Goal: Information Seeking & Learning: Learn about a topic

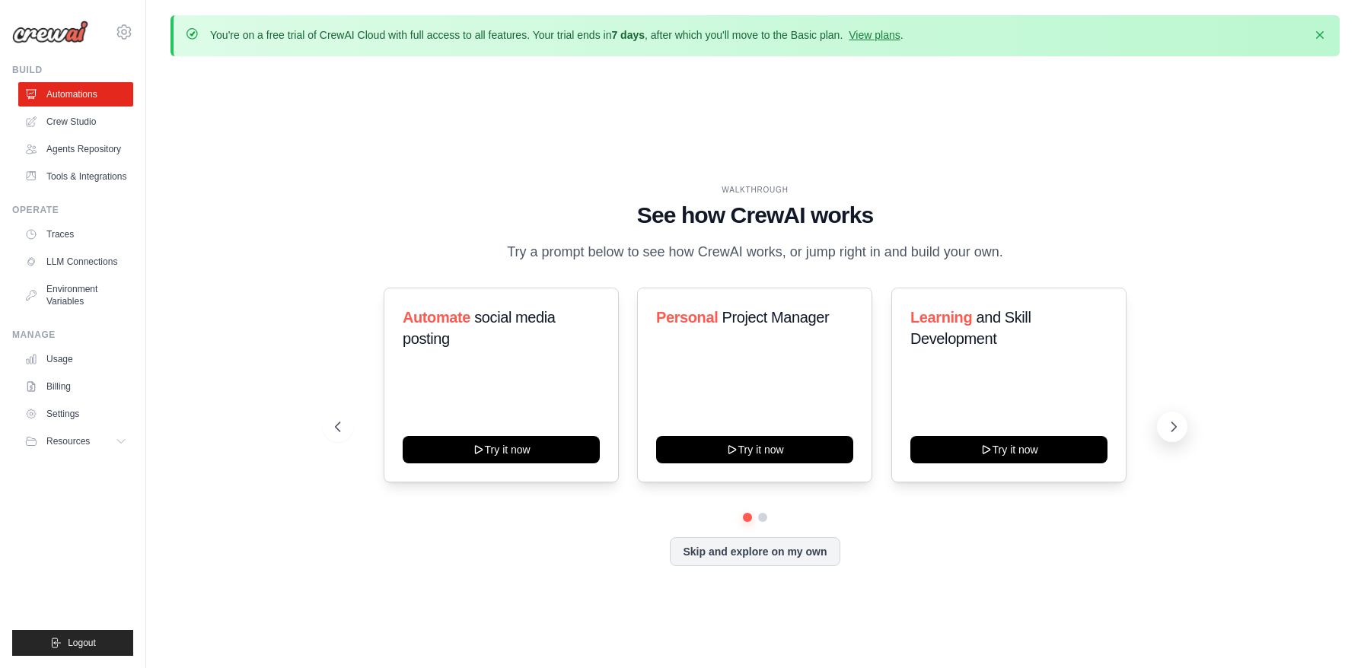
click at [1175, 430] on icon at bounding box center [1173, 427] width 15 height 15
click at [1176, 433] on icon at bounding box center [1173, 427] width 15 height 15
click at [85, 438] on span "Resources" at bounding box center [69, 441] width 43 height 12
click at [76, 540] on span "Video Tutorials" at bounding box center [84, 540] width 60 height 12
click at [75, 126] on link "Crew Studio" at bounding box center [77, 122] width 115 height 24
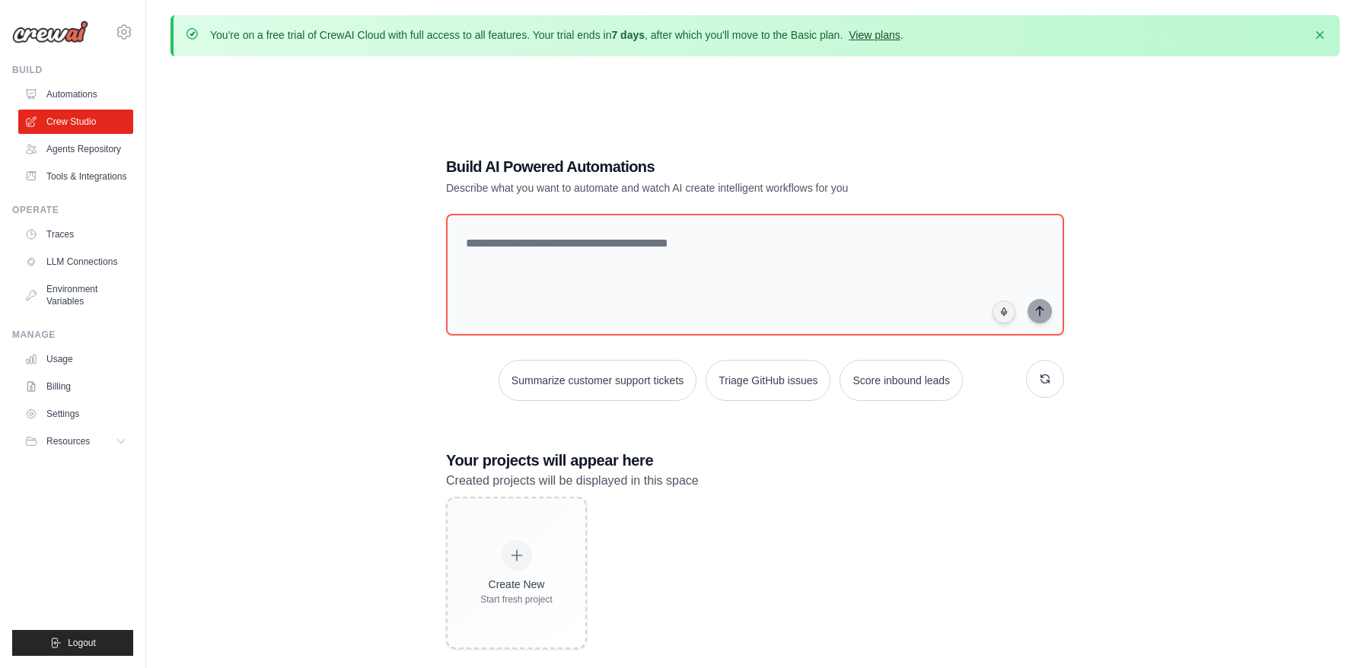
click at [880, 35] on link "View plans" at bounding box center [874, 35] width 51 height 12
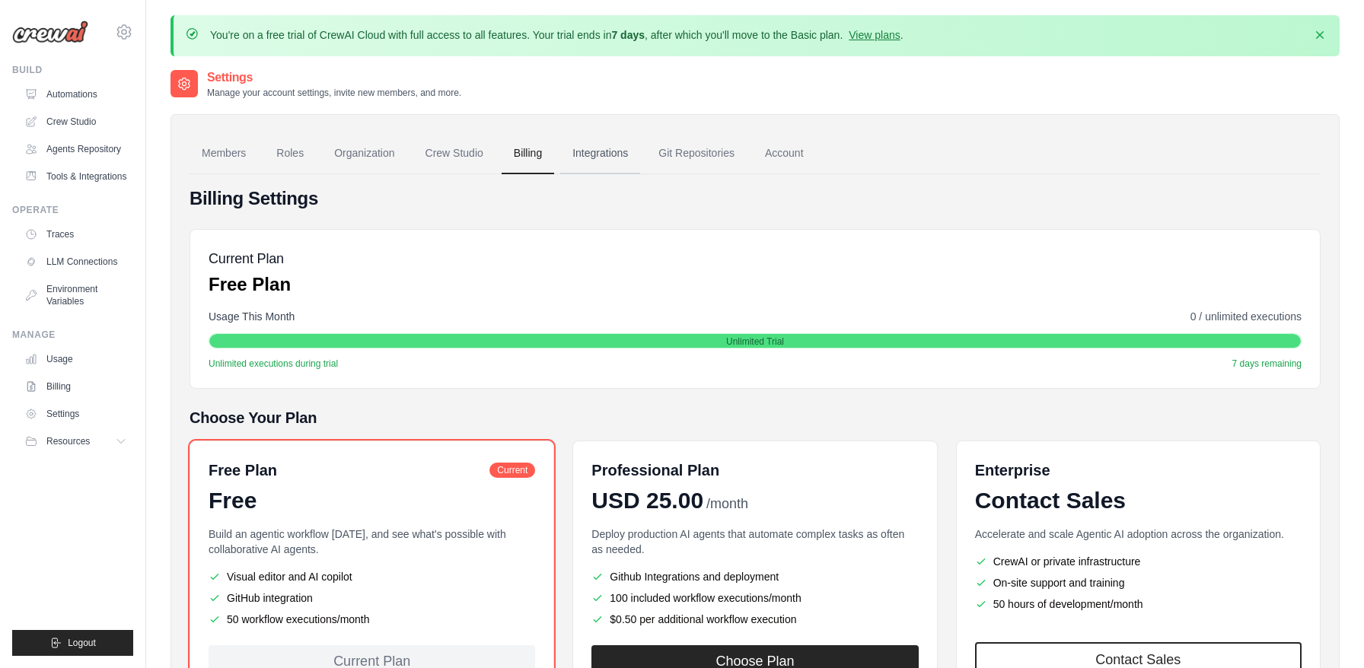
click at [605, 157] on link "Integrations" at bounding box center [600, 153] width 80 height 41
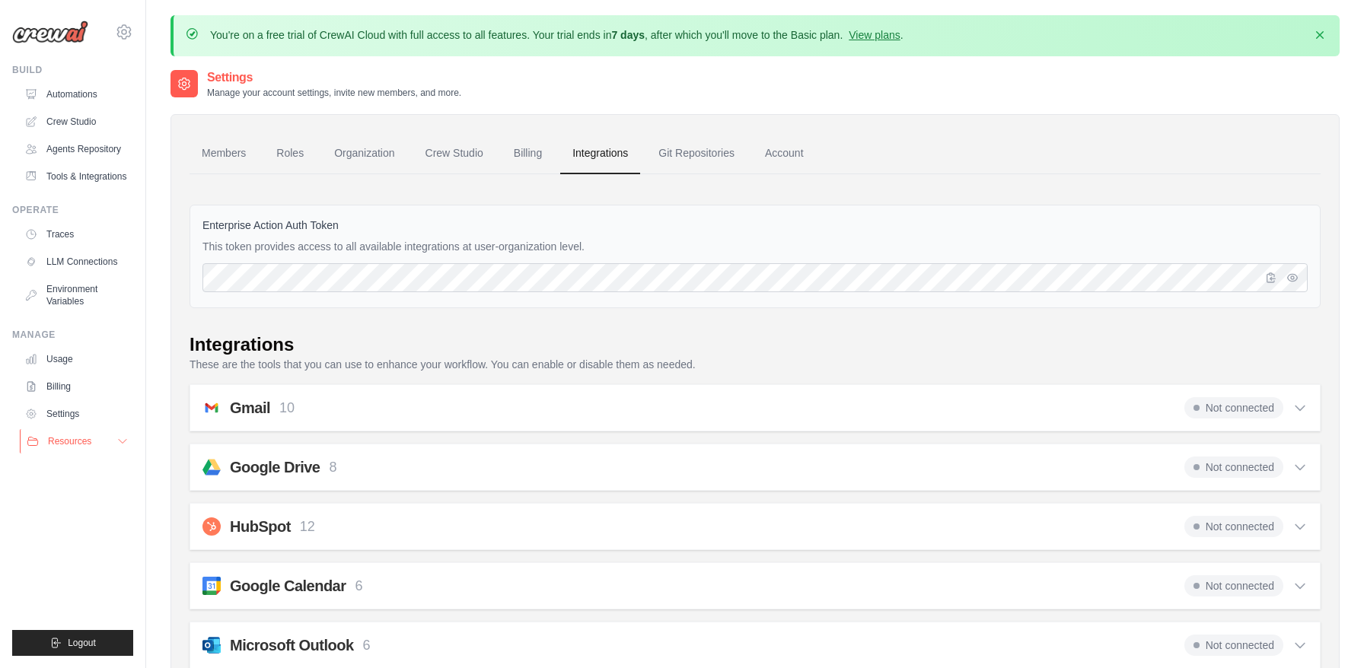
click at [88, 444] on span "Resources" at bounding box center [69, 441] width 43 height 12
click at [68, 490] on span "GitHub" at bounding box center [68, 492] width 28 height 12
